Goal: Information Seeking & Learning: Check status

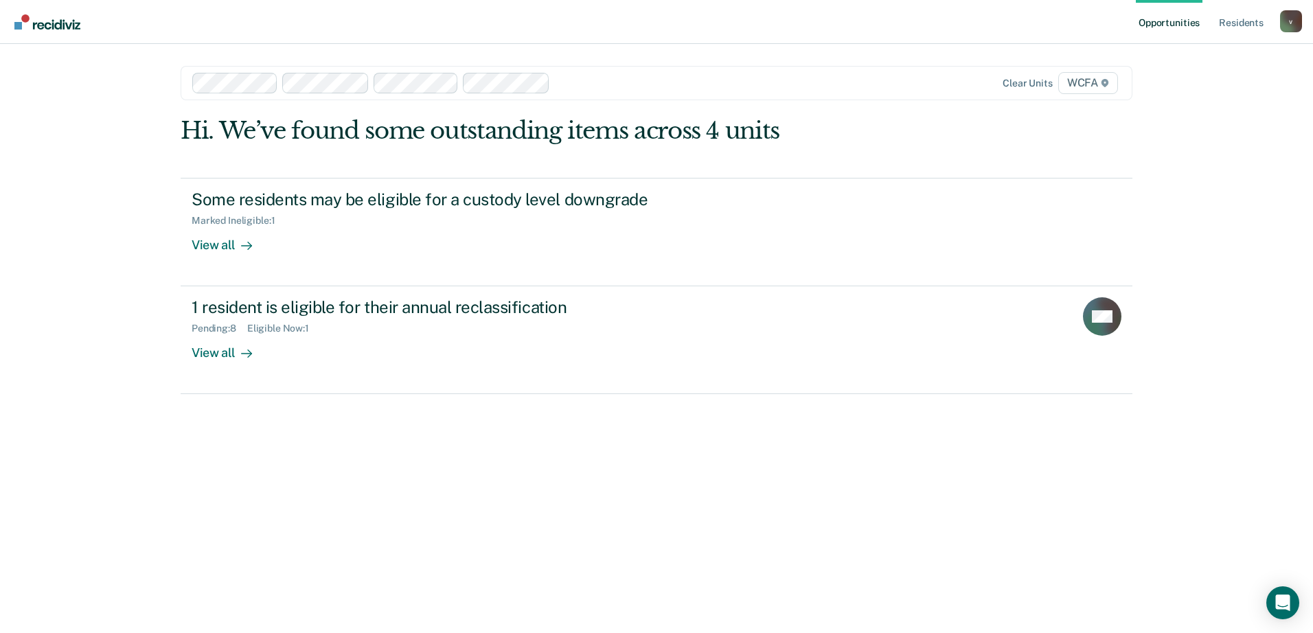
click at [644, 84] on div at bounding box center [698, 83] width 285 height 16
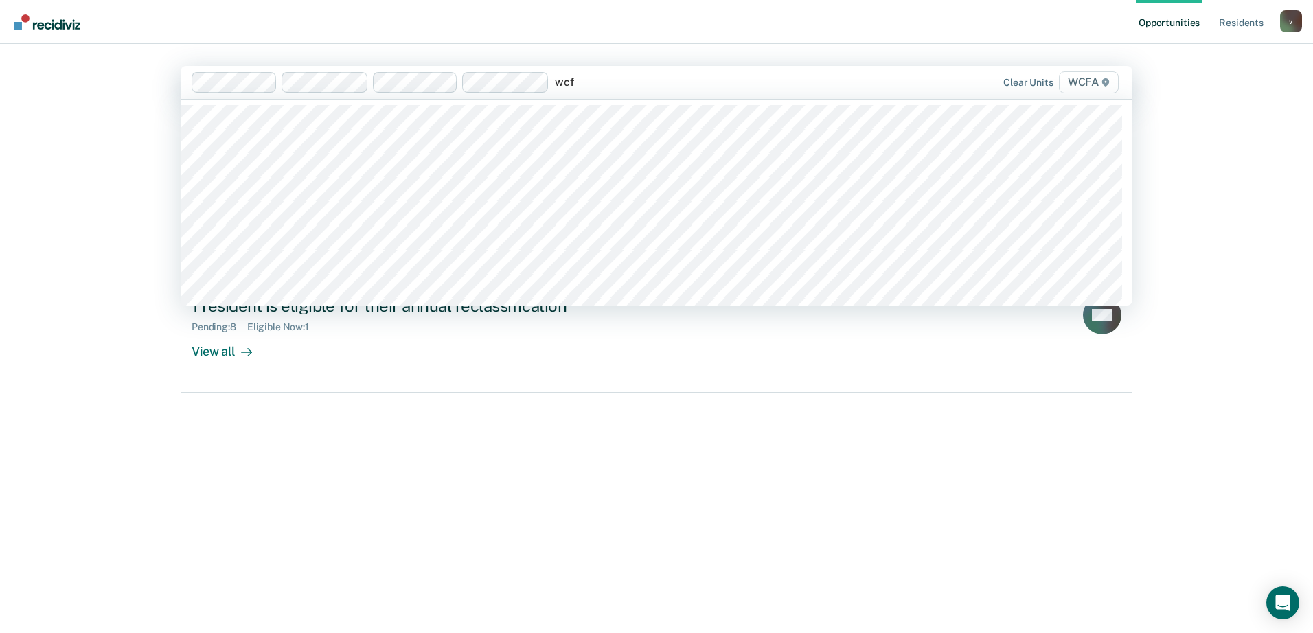
type input "wcfa"
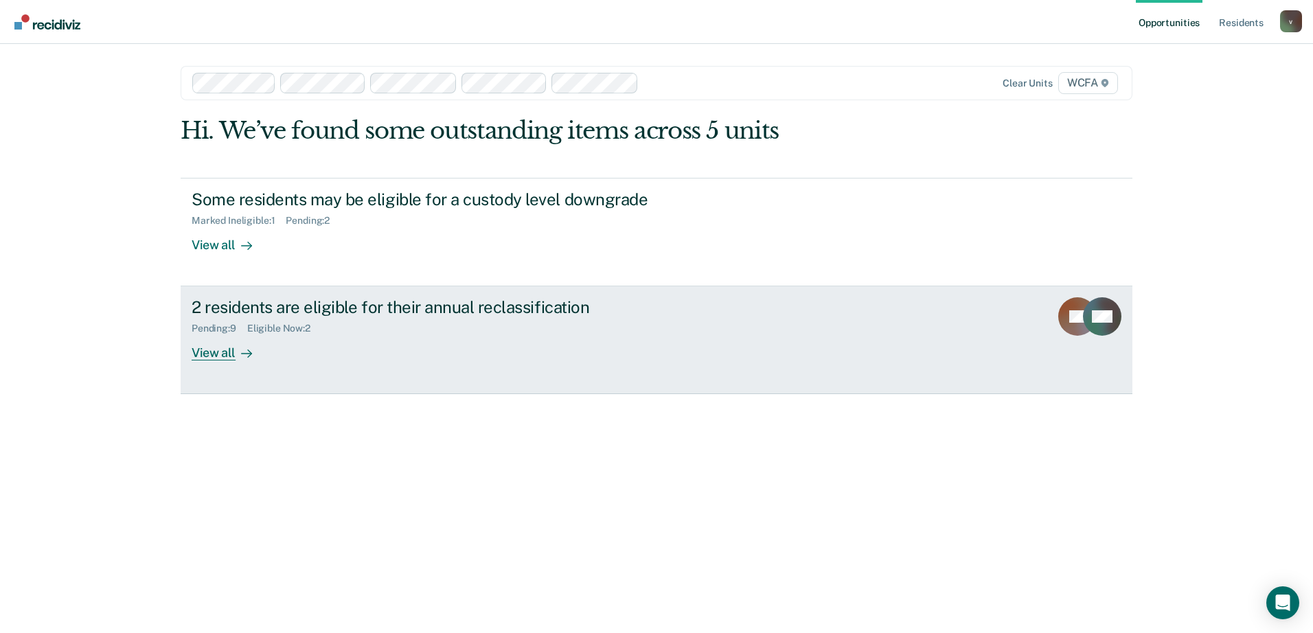
click at [250, 354] on icon at bounding box center [249, 354] width 3 height 8
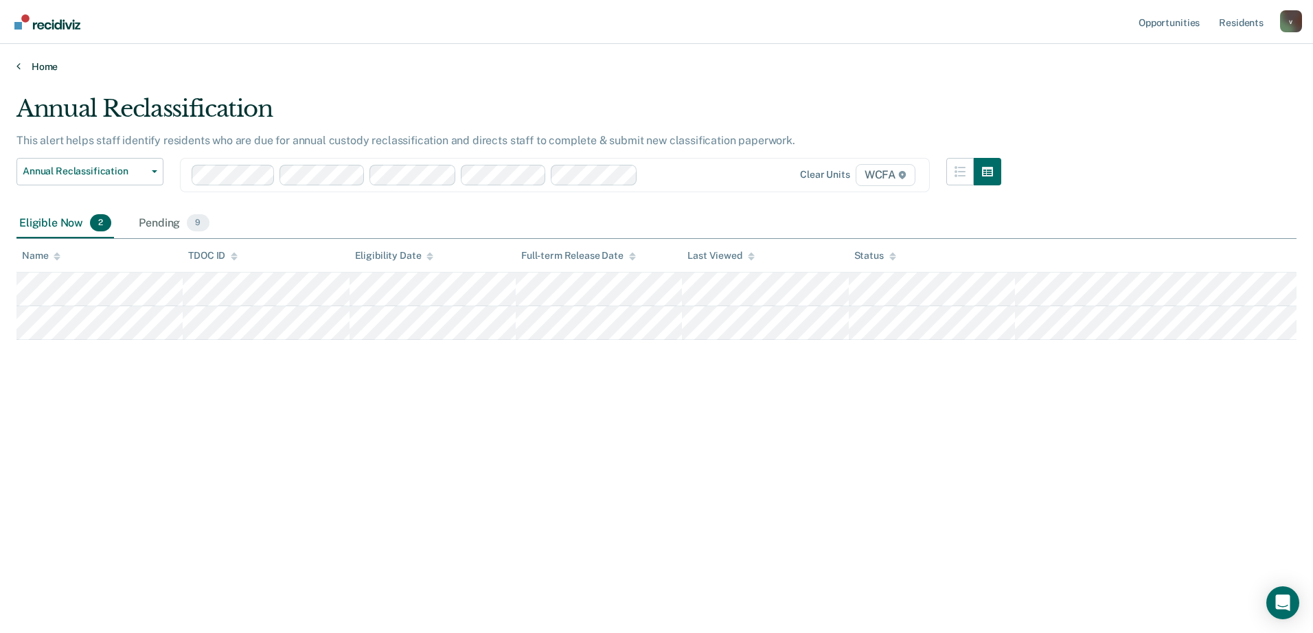
click at [32, 65] on link "Home" at bounding box center [656, 66] width 1280 height 12
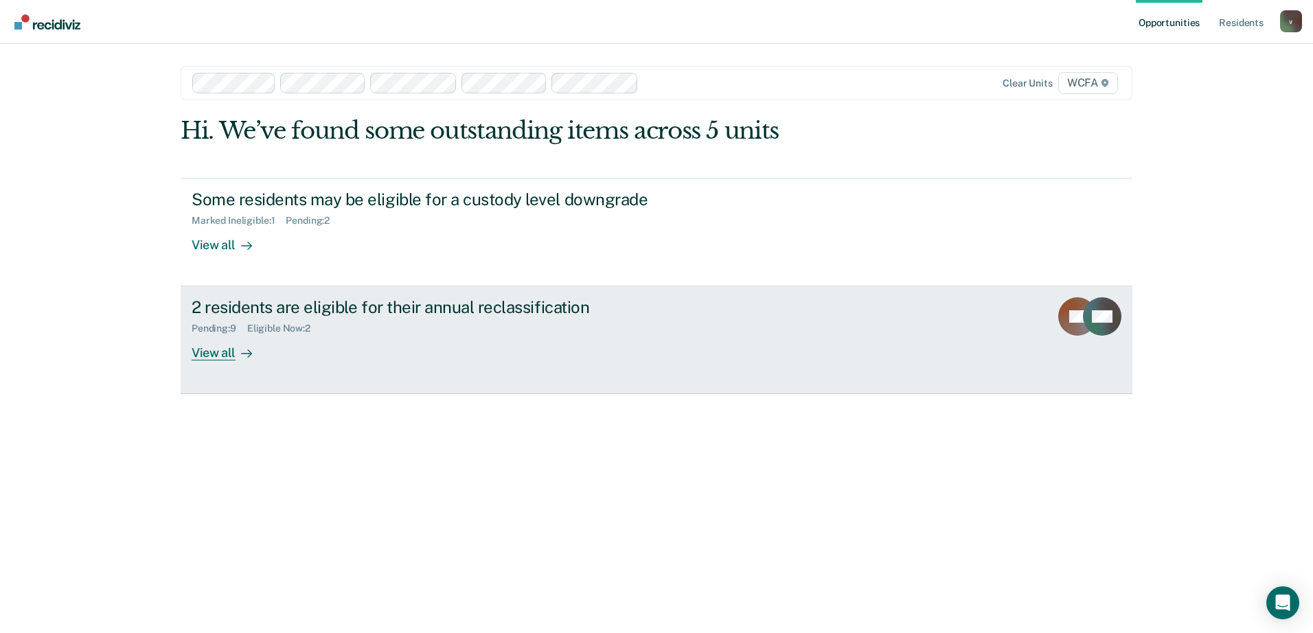
click at [412, 340] on div "2 residents are eligible for their annual reclassification Pending : 9 Eligible…" at bounding box center [449, 328] width 515 height 63
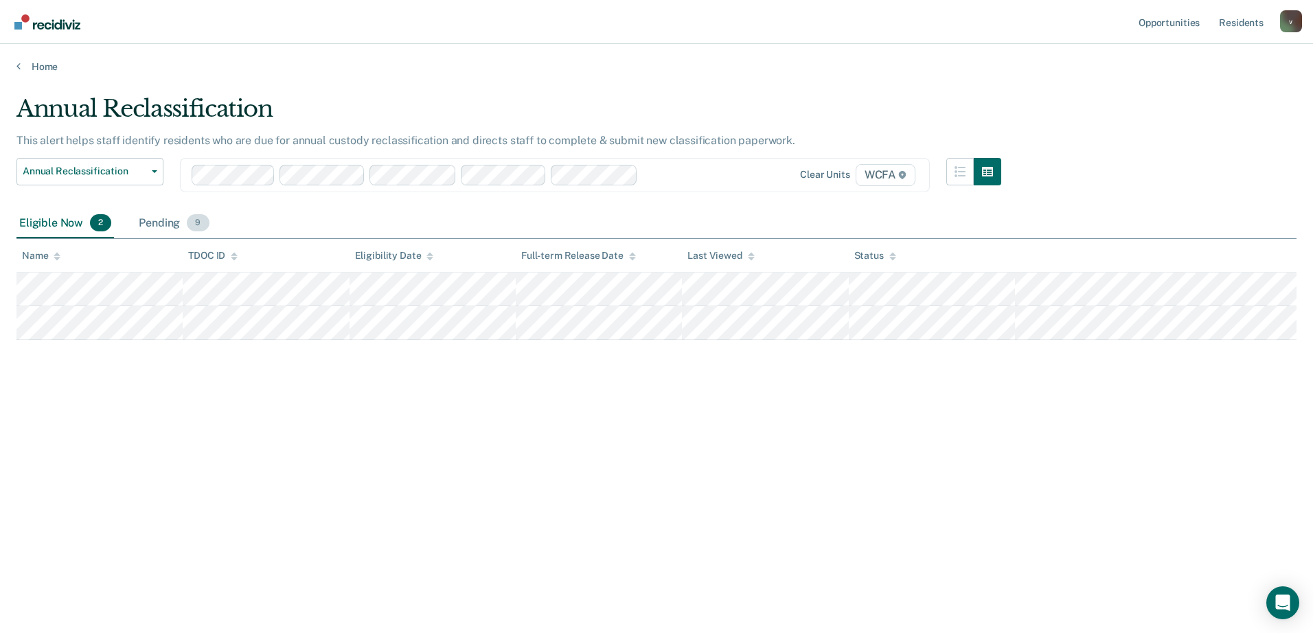
click at [168, 219] on div "Pending 9" at bounding box center [174, 224] width 76 height 30
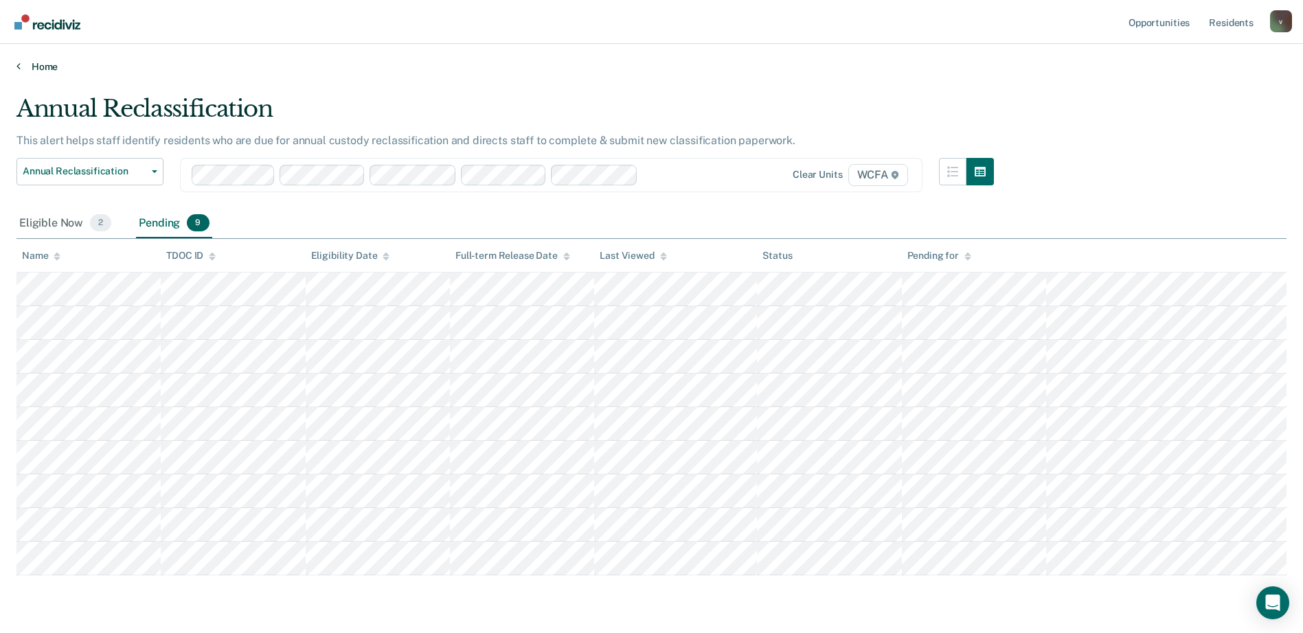
click at [48, 64] on link "Home" at bounding box center [651, 66] width 1270 height 12
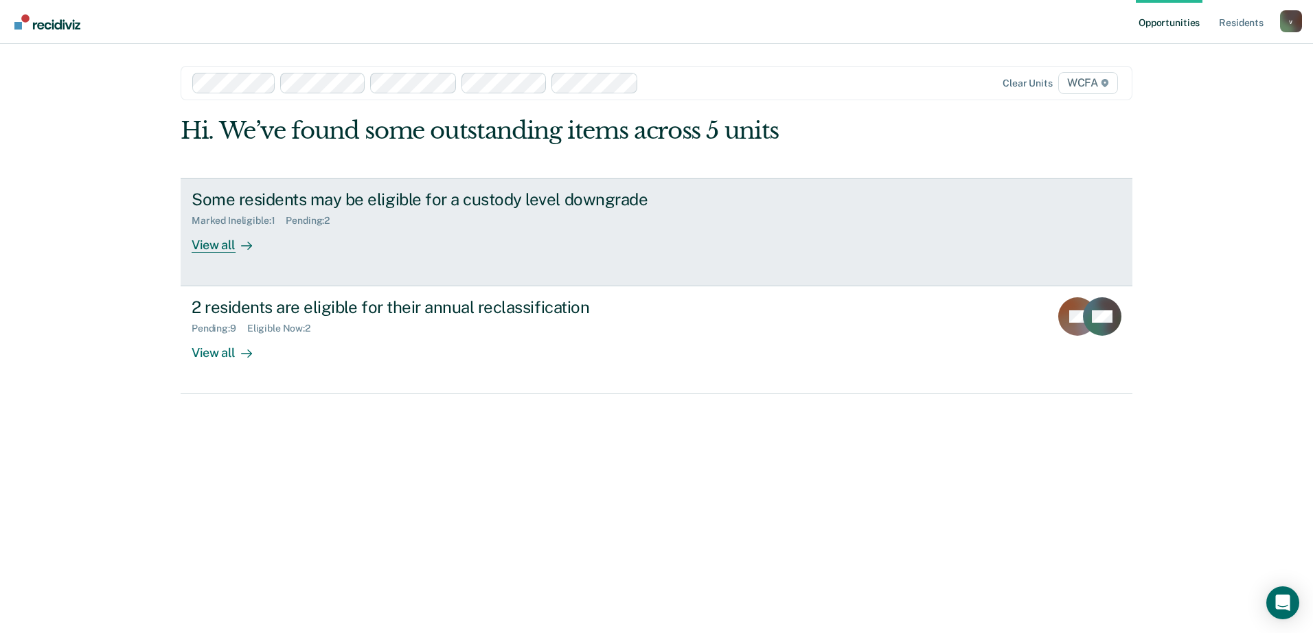
click at [299, 236] on div "Some residents may be eligible for a custody level downgrade Marked Ineligible …" at bounding box center [449, 221] width 515 height 63
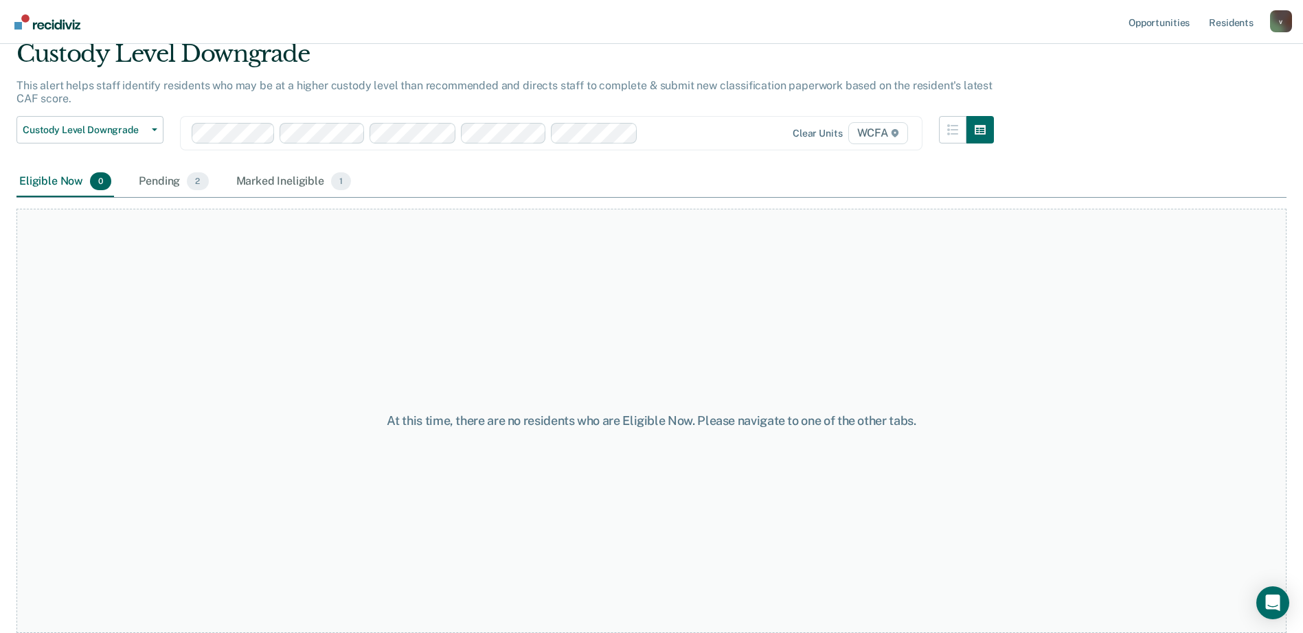
scroll to position [19, 0]
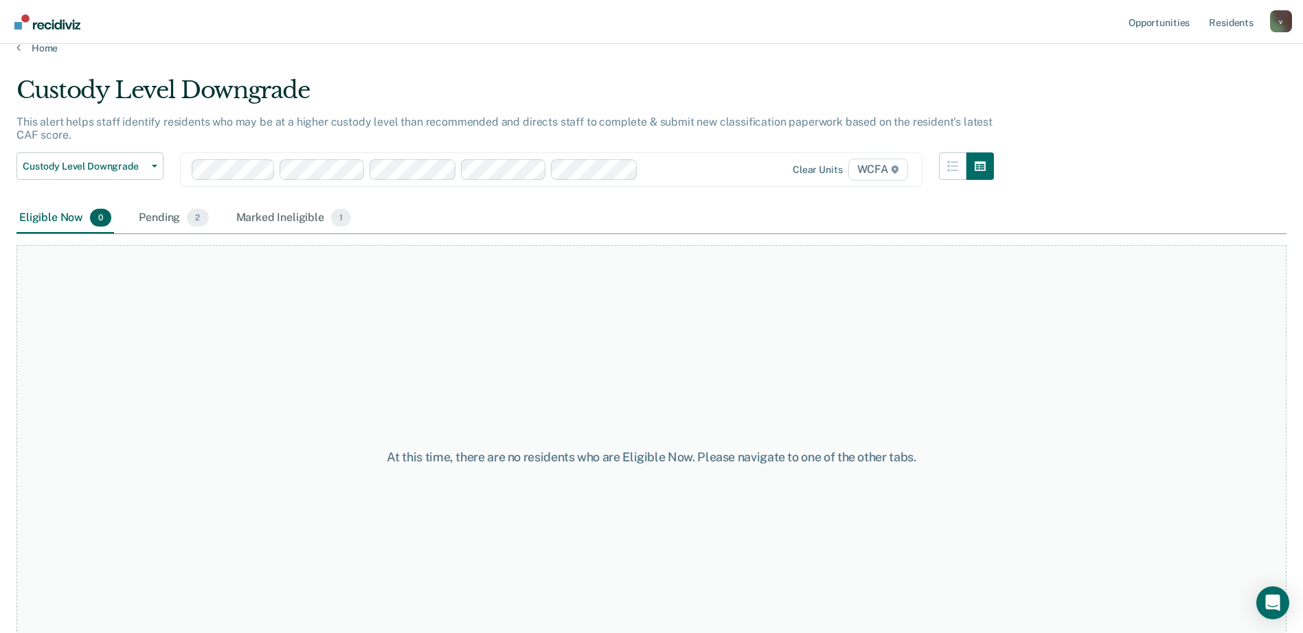
drag, startPoint x: 621, startPoint y: 306, endPoint x: 618, endPoint y: 313, distance: 8.3
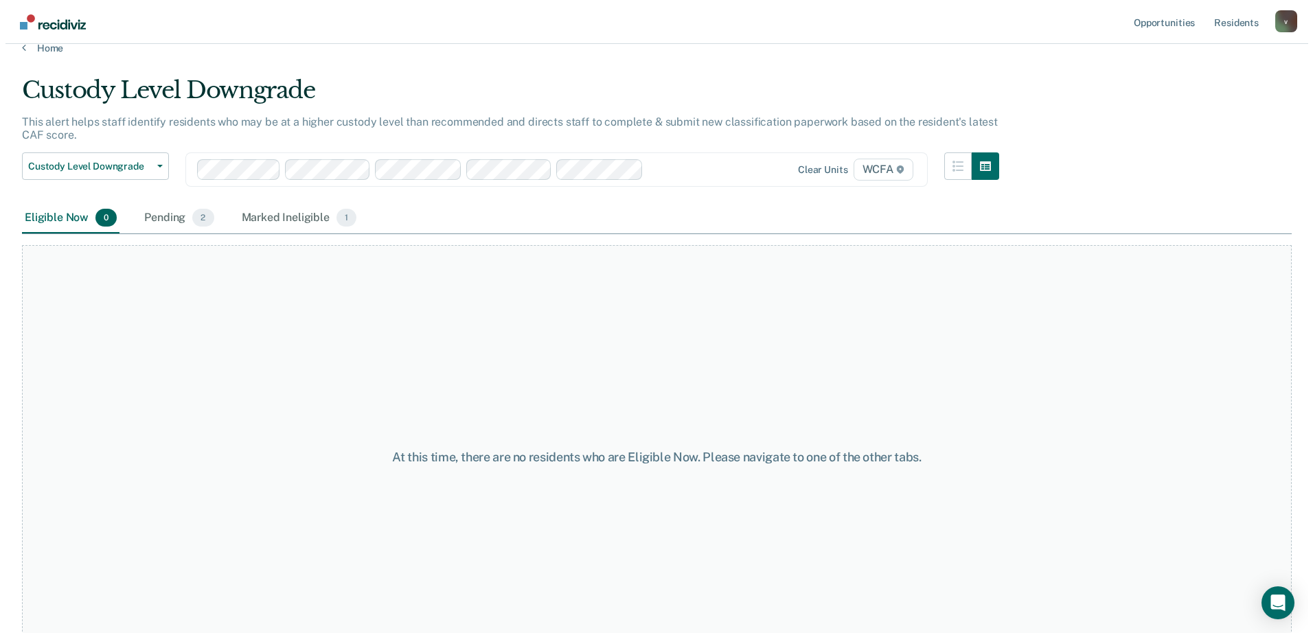
scroll to position [0, 0]
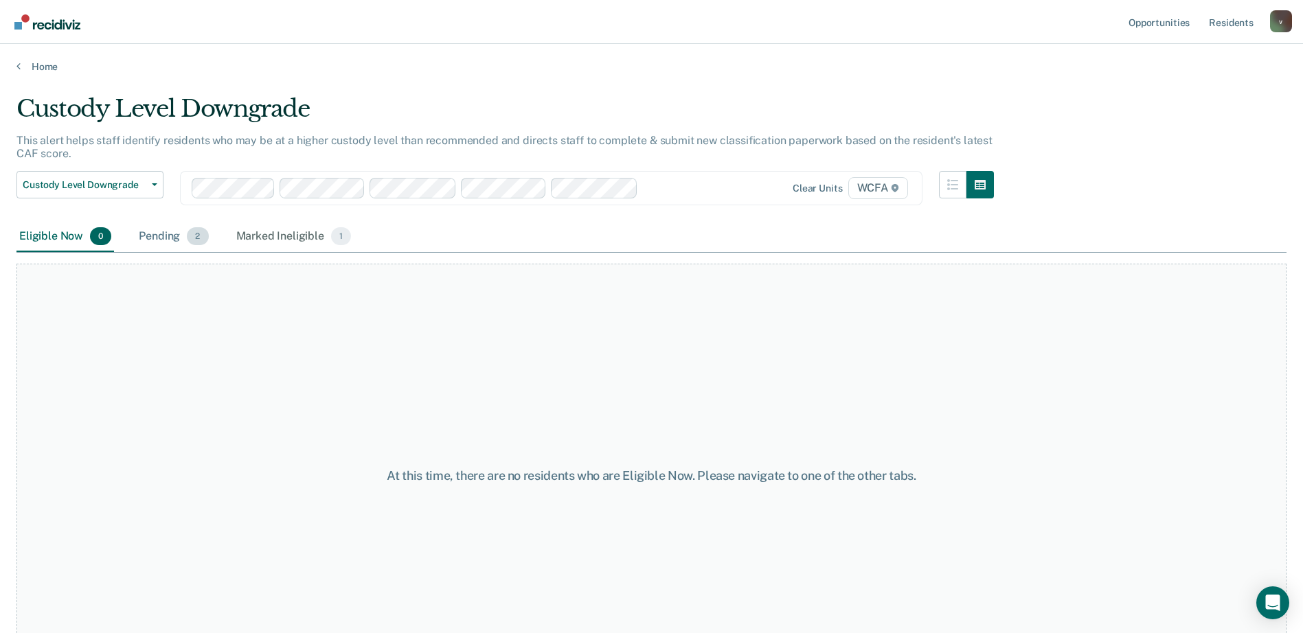
click at [176, 236] on div "Pending 2" at bounding box center [173, 237] width 75 height 30
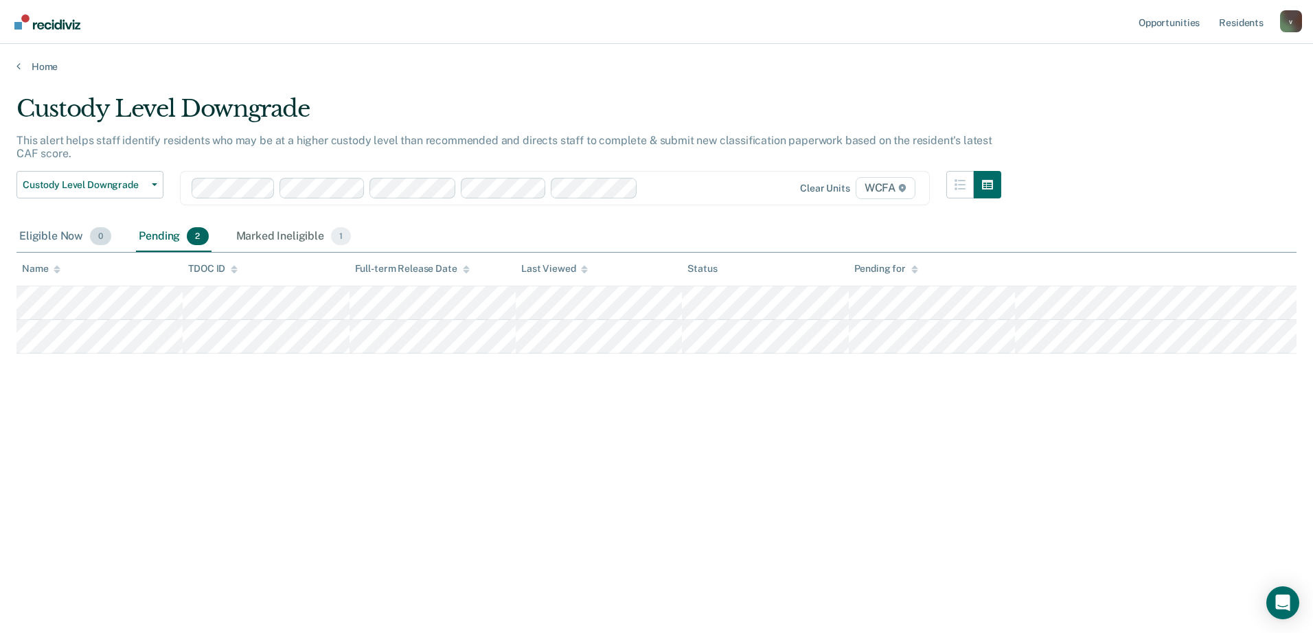
click at [60, 235] on div "Eligible Now 0" at bounding box center [65, 237] width 98 height 30
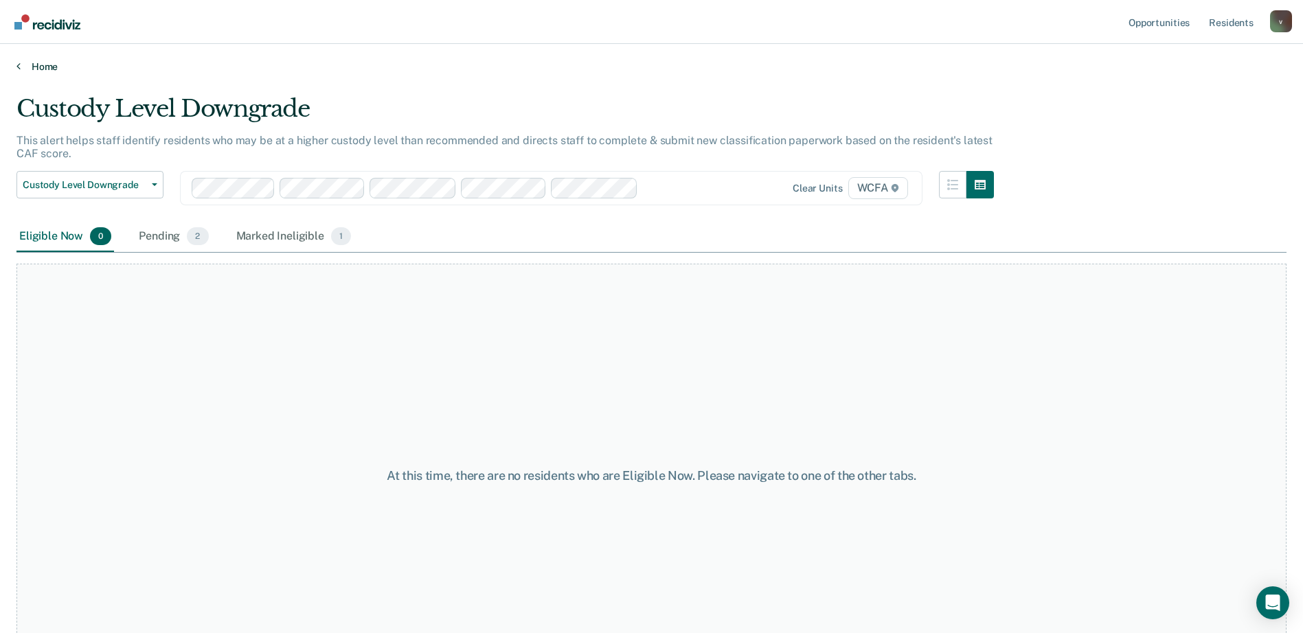
click at [45, 71] on link "Home" at bounding box center [651, 66] width 1270 height 12
